Goal: Task Accomplishment & Management: Manage account settings

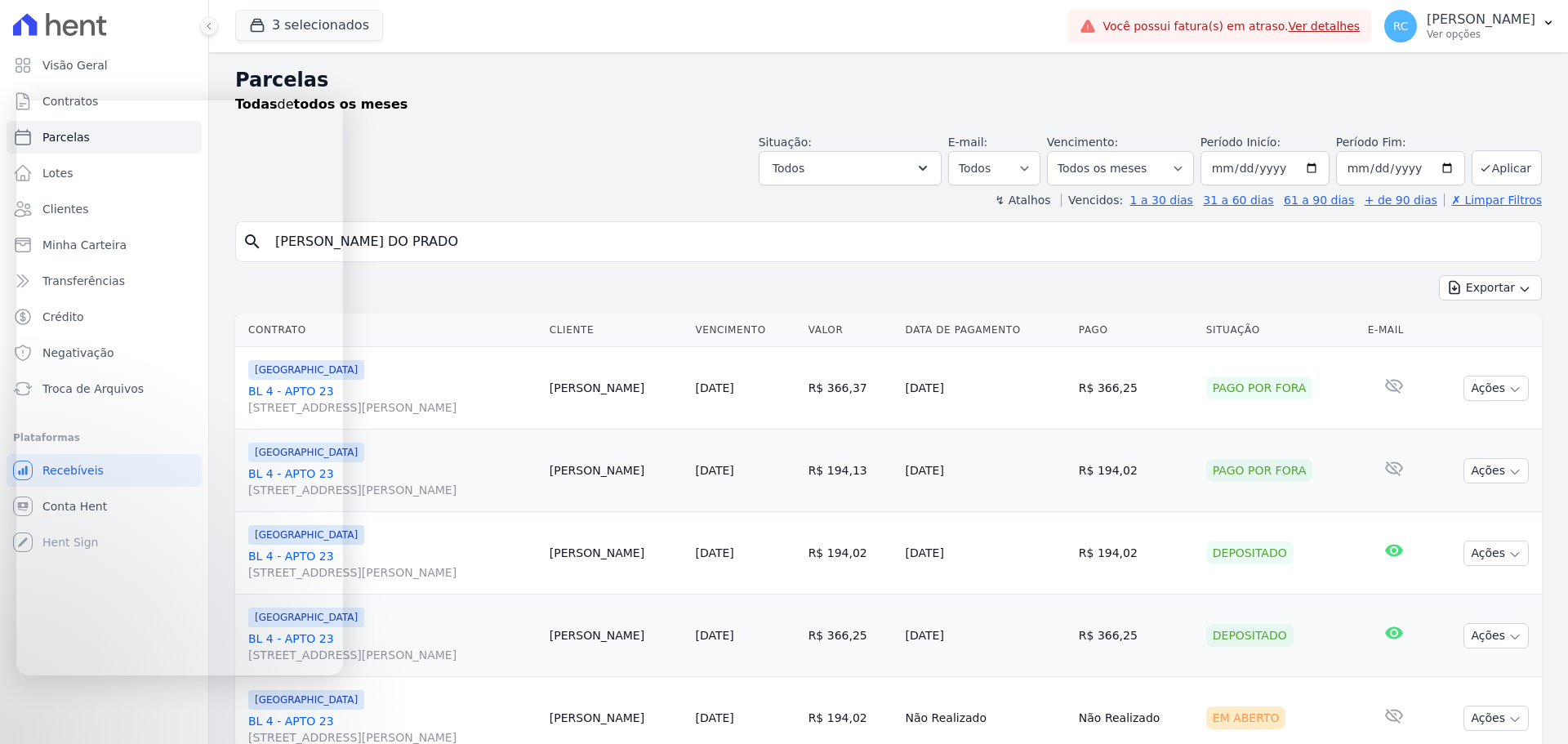
select select
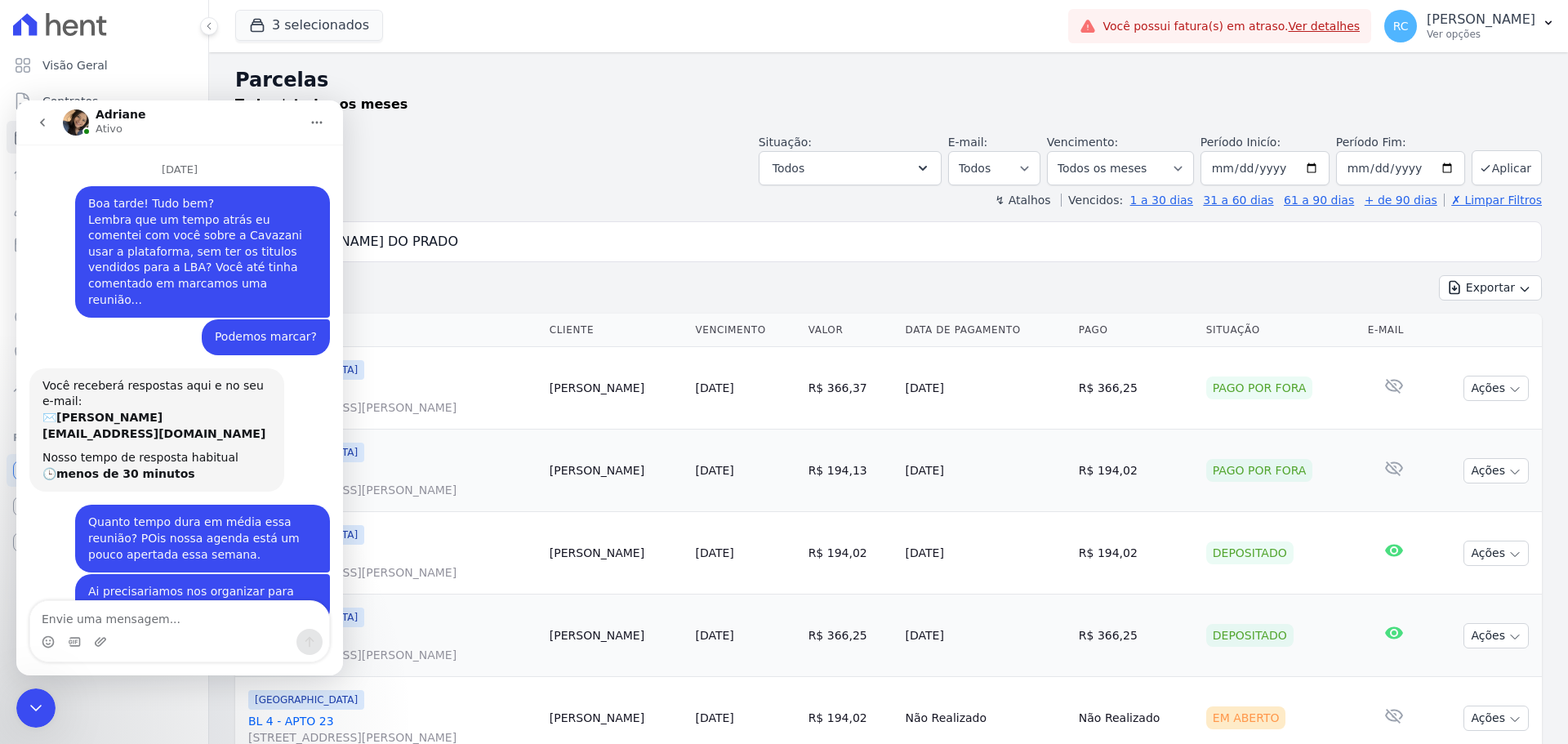
scroll to position [3, 0]
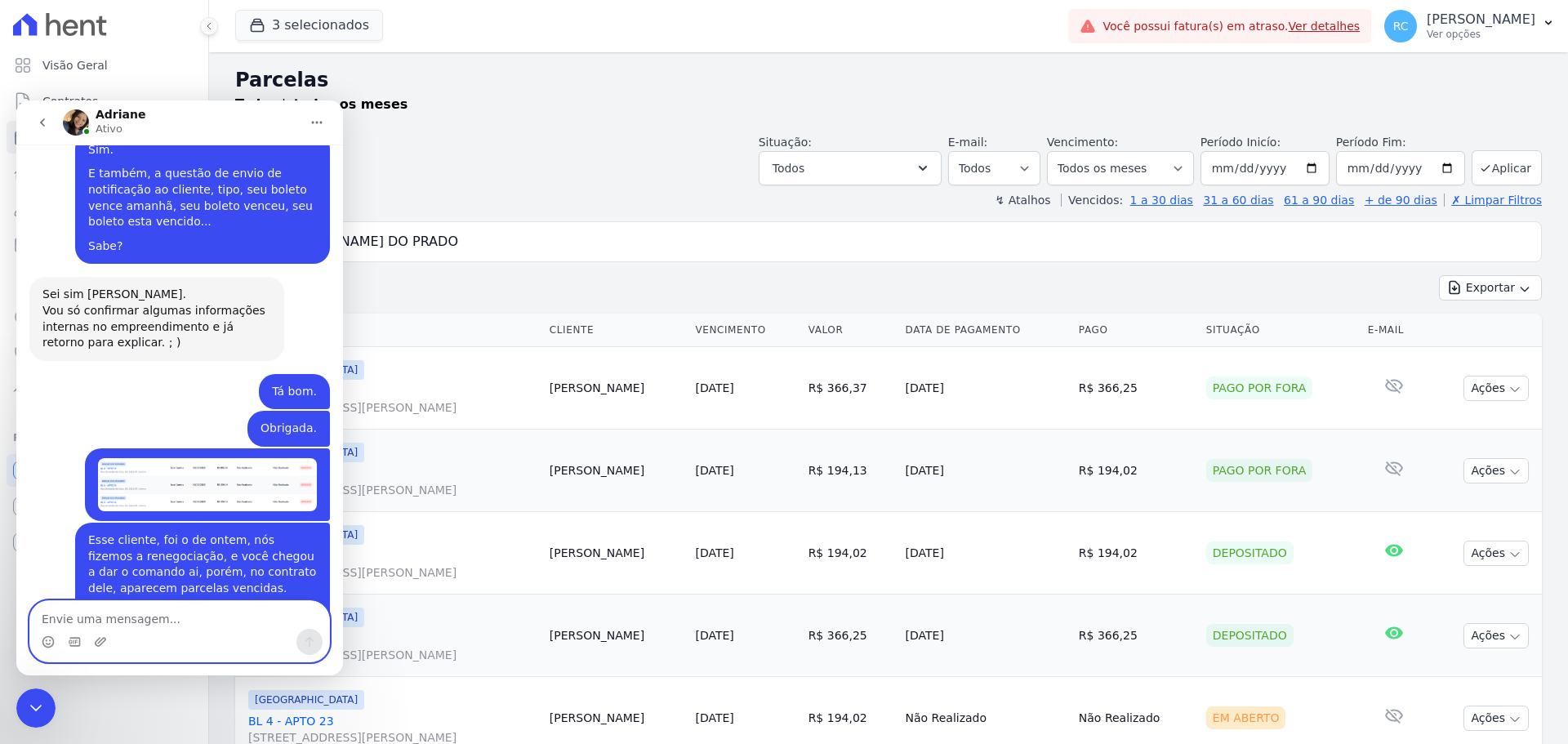
click at [168, 614] on textarea "Envie uma mensagem..." at bounding box center [179, 615] width 299 height 28
type textarea "Pode"
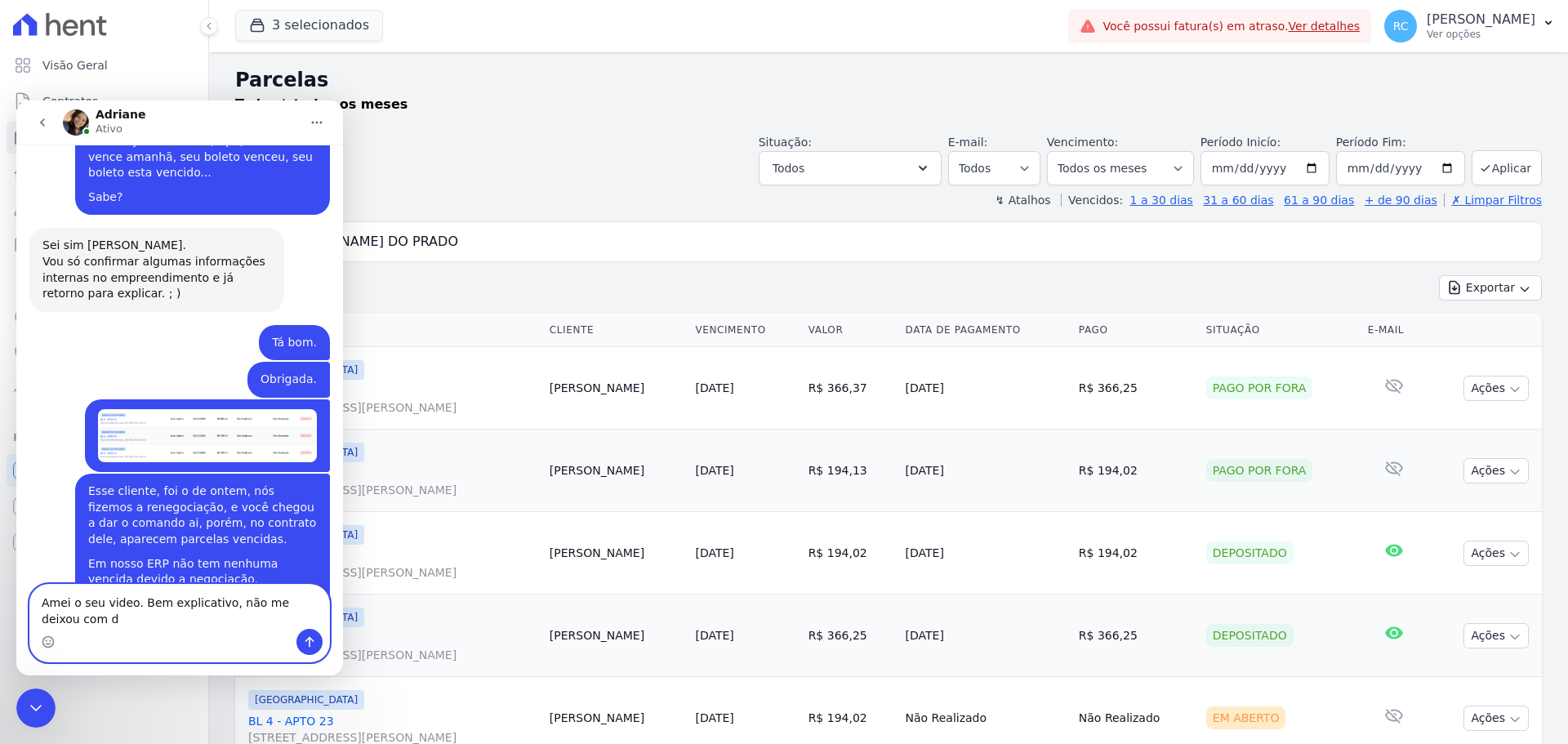
scroll to position [4547, 0]
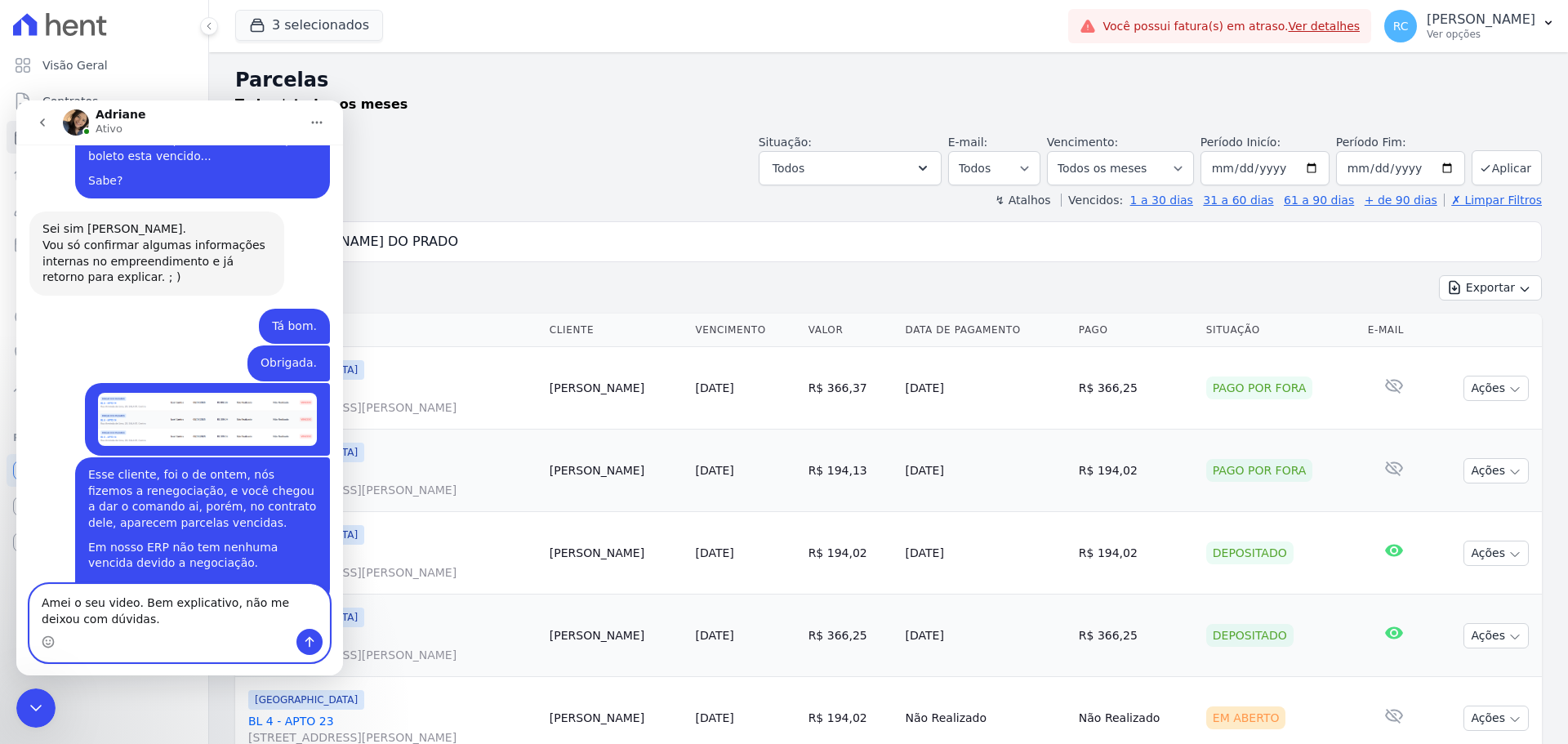
type textarea "Amei o seu video. Bem explicativo, não me deixou com dúvidas."
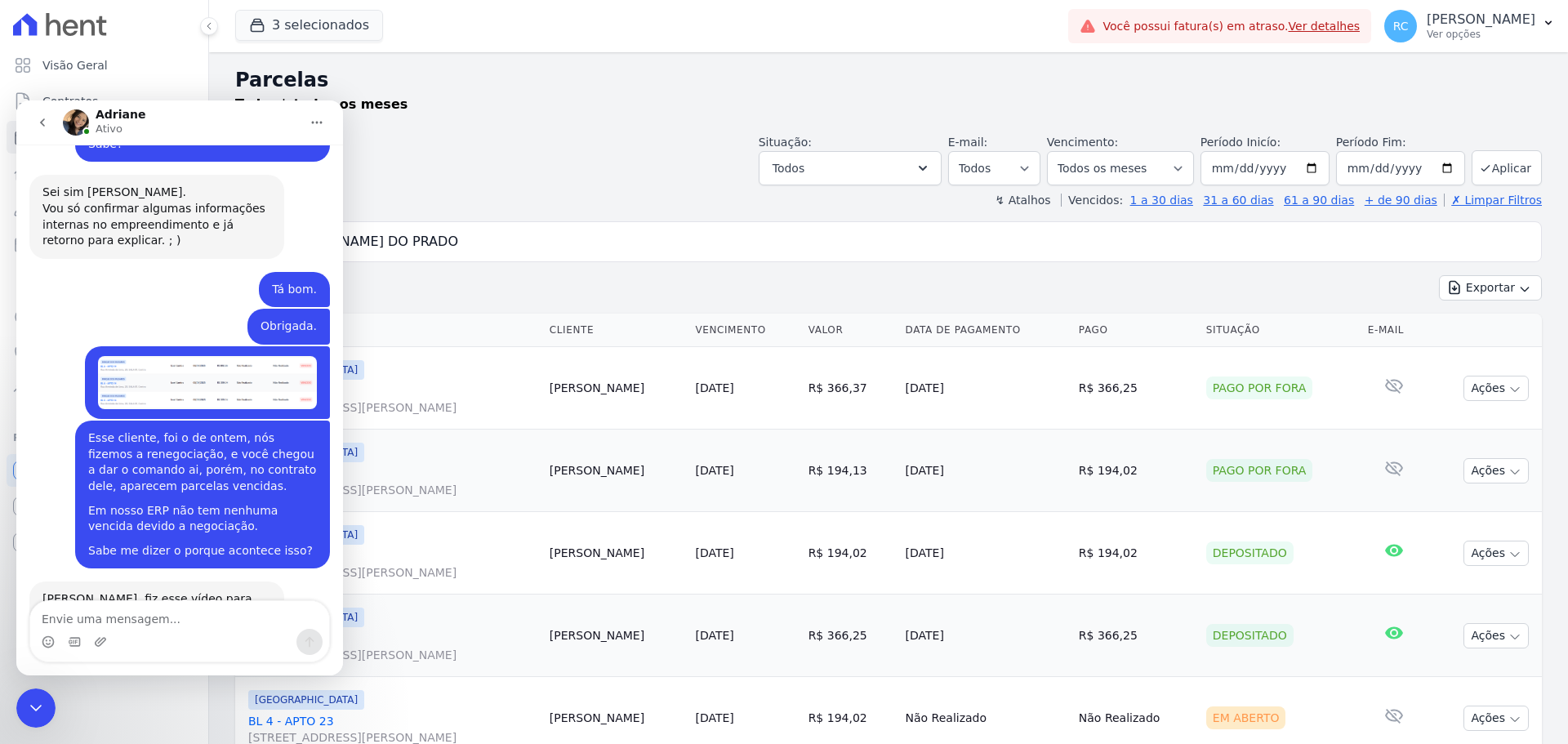
click at [515, 187] on header "Parcelas Todas de todos os meses Situação: Agendado Em Aberto Pago Processando …" at bounding box center [888, 136] width 1307 height 143
drag, startPoint x: 40, startPoint y: 709, endPoint x: 364, endPoint y: 1054, distance: 473.3
click at [39, 709] on icon "Fechar mensagem da Intercom" at bounding box center [36, 708] width 20 height 20
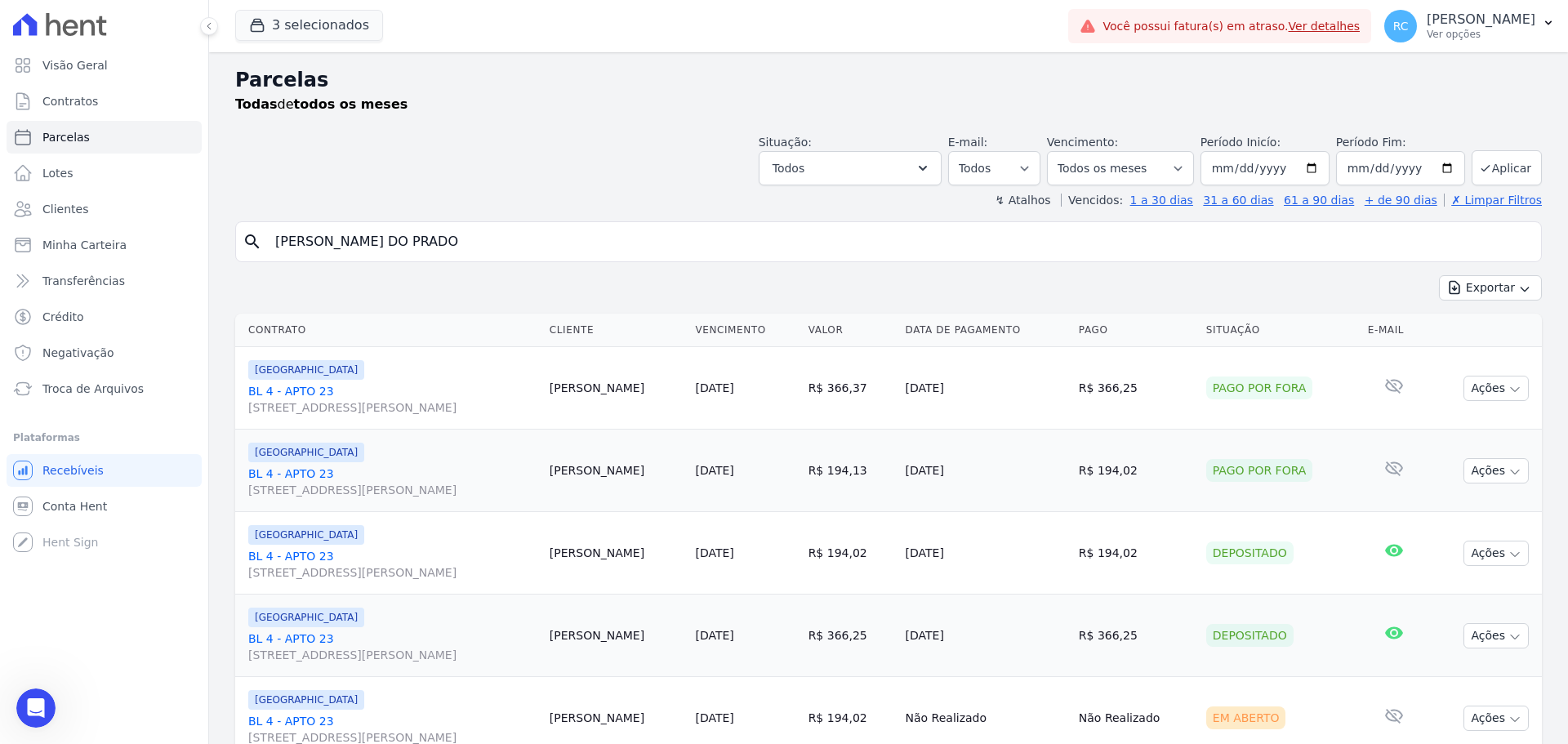
scroll to position [0, 0]
drag, startPoint x: 463, startPoint y: 240, endPoint x: 263, endPoint y: 231, distance: 200.2
click at [249, 238] on div "search [PERSON_NAME] DO PRADO" at bounding box center [888, 242] width 1307 height 41
type input "[PERSON_NAME]"
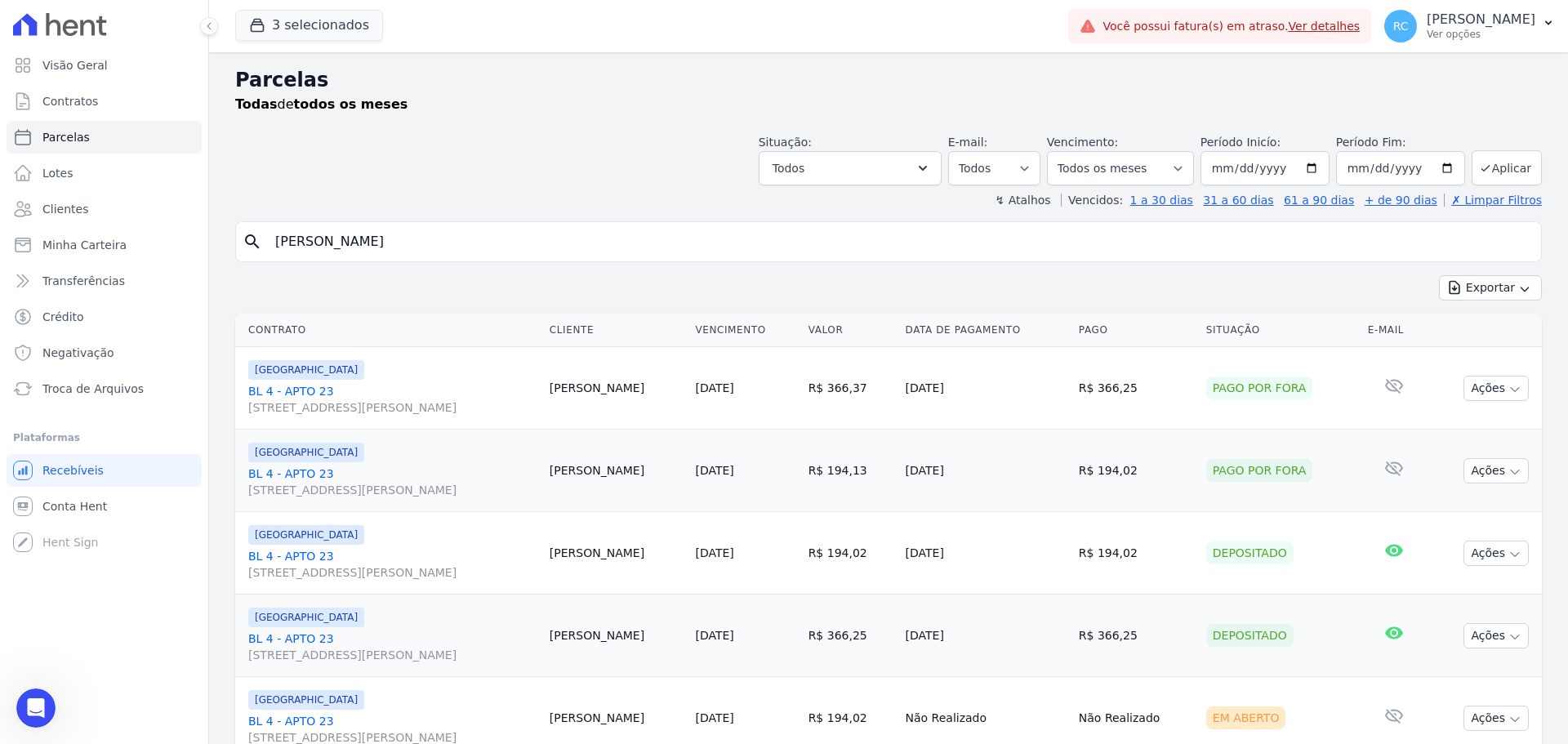
select select
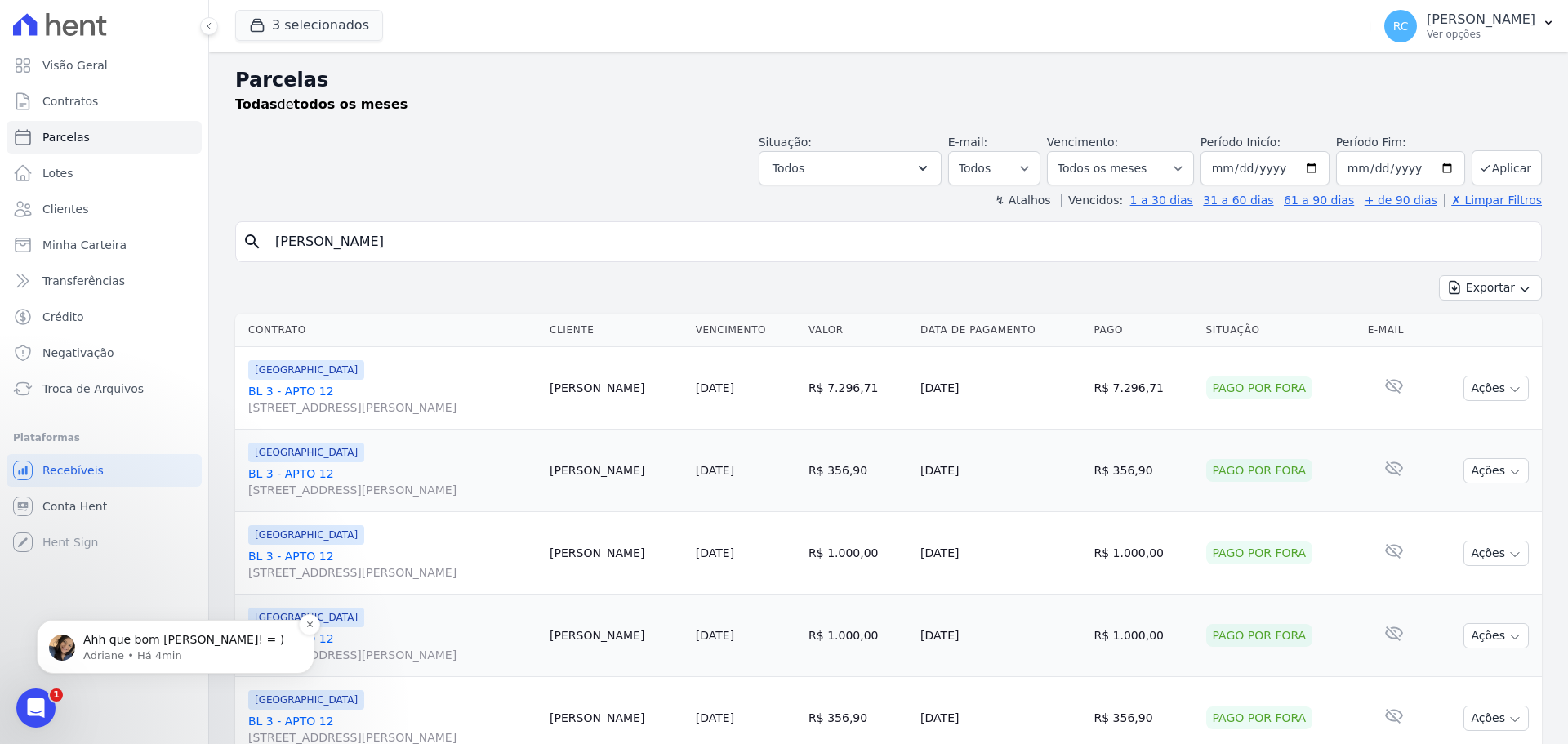
click at [126, 643] on p "Ahh que bom [PERSON_NAME]! = )" at bounding box center [188, 641] width 211 height 16
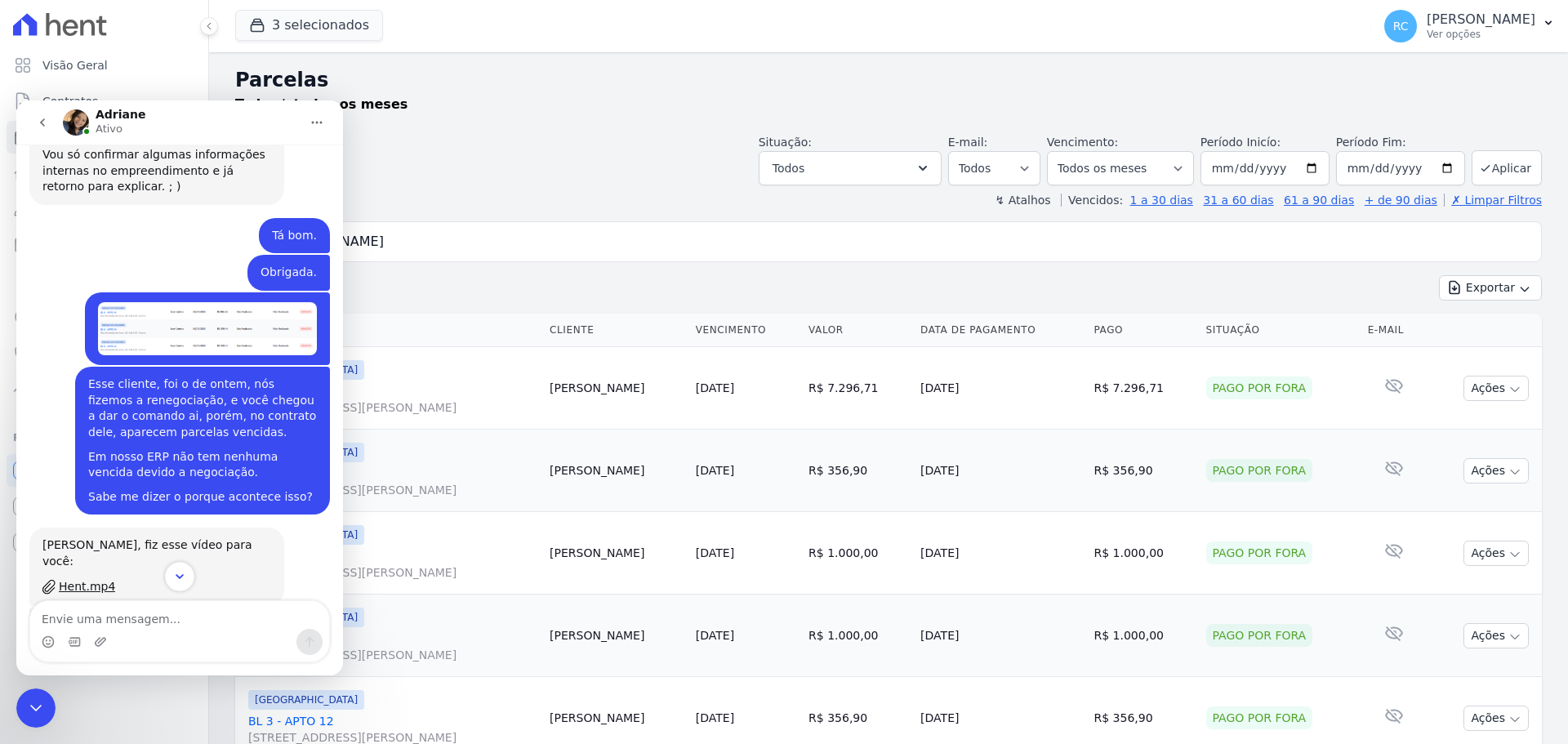
scroll to position [4643, 0]
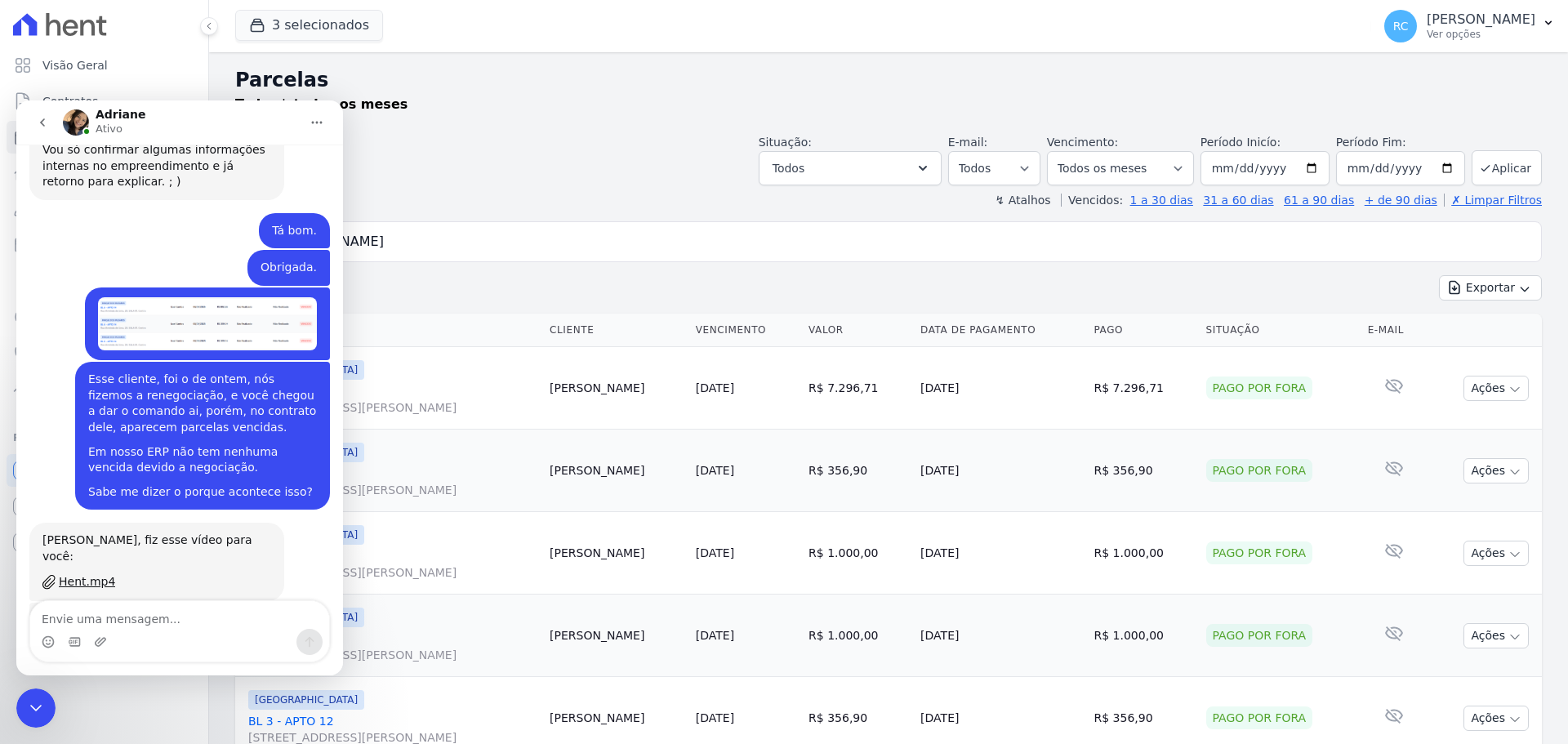
click at [123, 630] on div "Messenger da Intercom" at bounding box center [179, 631] width 299 height 60
click at [152, 608] on textarea "Envie uma mensagem..." at bounding box center [179, 615] width 299 height 28
click at [28, 716] on icon "Fechar mensagem da Intercom" at bounding box center [36, 708] width 20 height 20
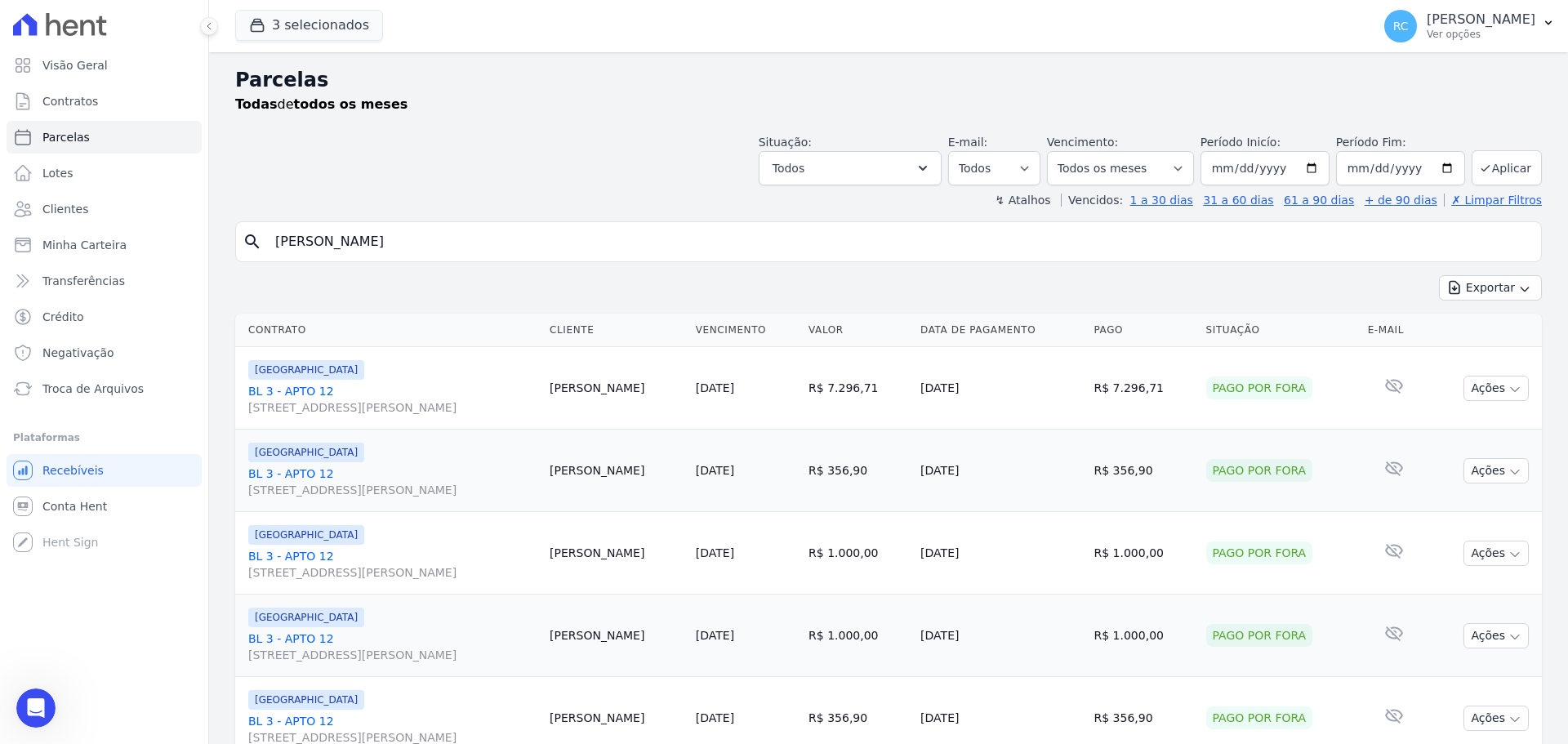
scroll to position [4617, 0]
click at [104, 134] on link "Parcelas" at bounding box center [104, 137] width 196 height 32
select select
